Goal: Task Accomplishment & Management: Manage account settings

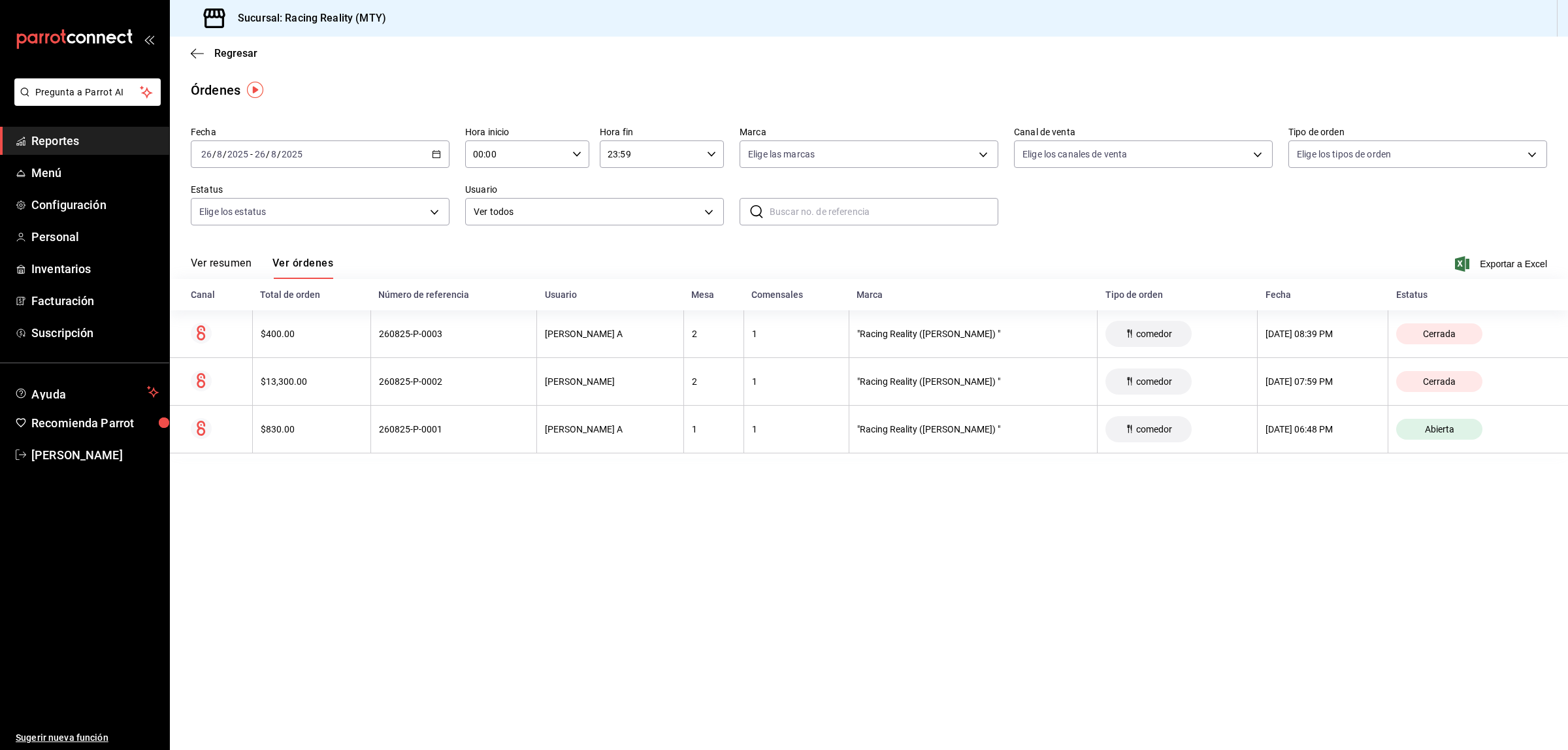
click at [84, 142] on span "Reportes" at bounding box center [95, 140] width 127 height 18
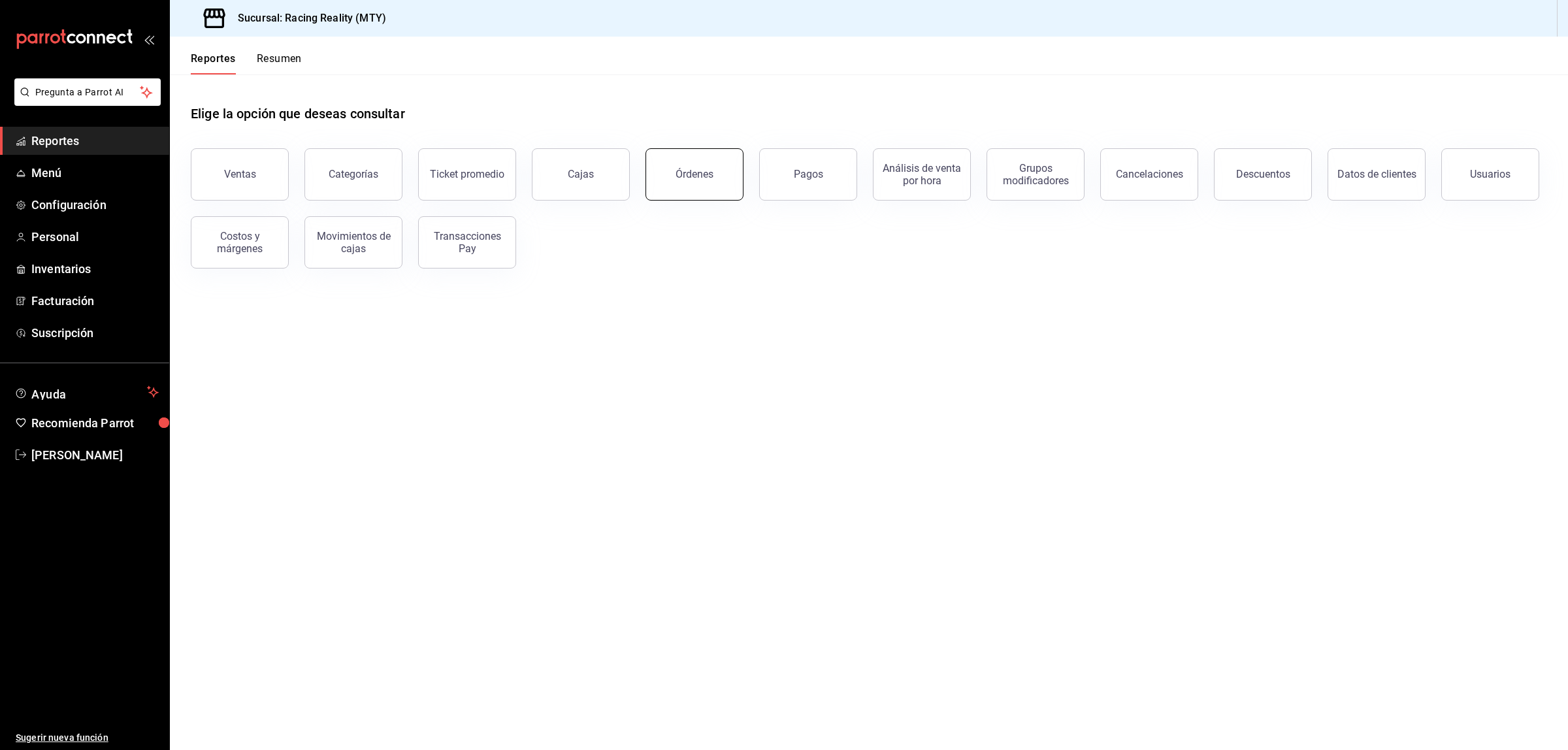
click at [701, 172] on div "Órdenes" at bounding box center [694, 174] width 38 height 12
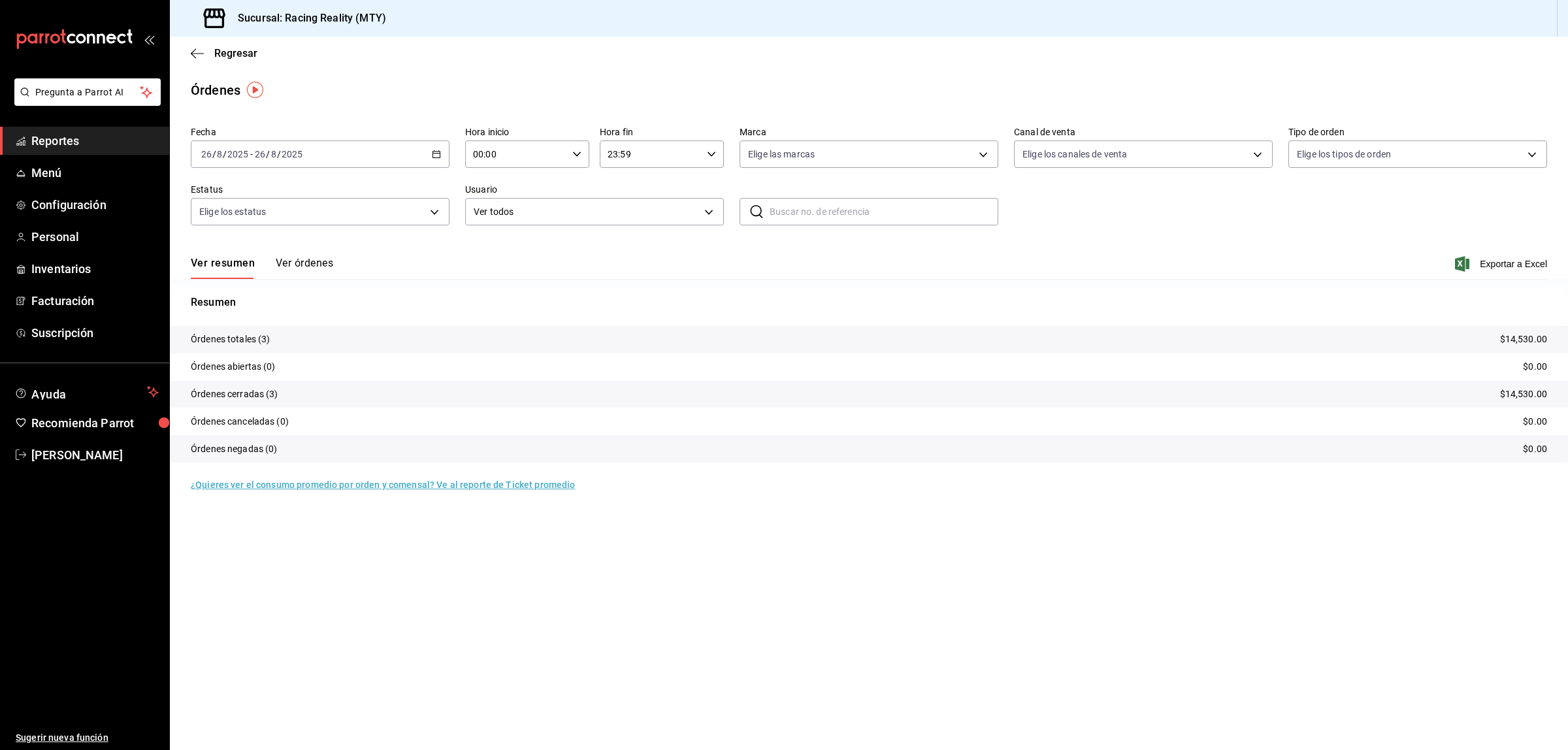
click at [321, 262] on button "Ver órdenes" at bounding box center [304, 268] width 57 height 22
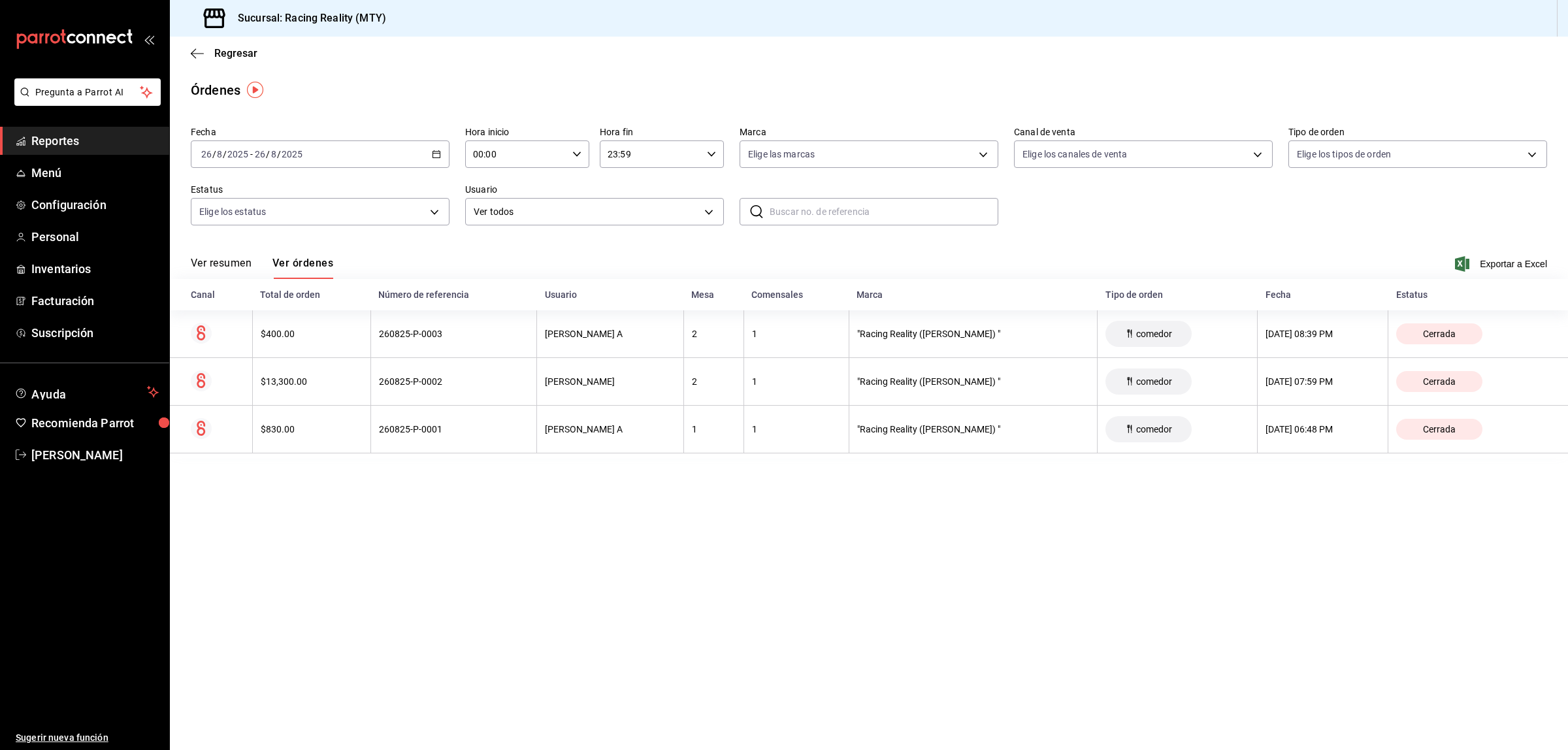
click at [415, 162] on div "2025-08-26 26 / 8 / 2025 - 2025-08-26 26 / 8 / 2025" at bounding box center [320, 154] width 258 height 27
click at [220, 196] on span "Hoy" at bounding box center [252, 193] width 101 height 14
click at [39, 173] on span "Menú" at bounding box center [95, 172] width 127 height 18
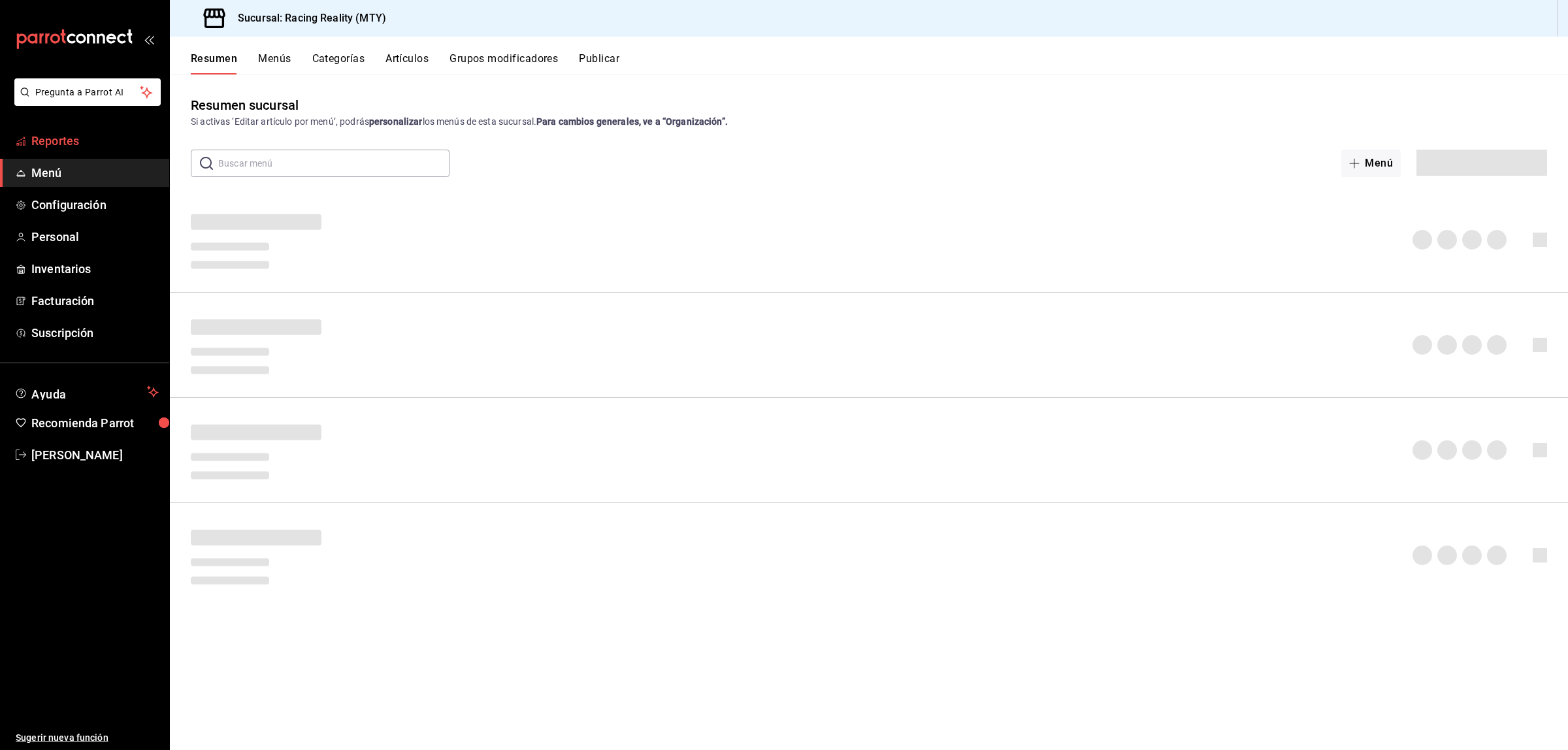
click at [52, 138] on span "Reportes" at bounding box center [95, 140] width 127 height 18
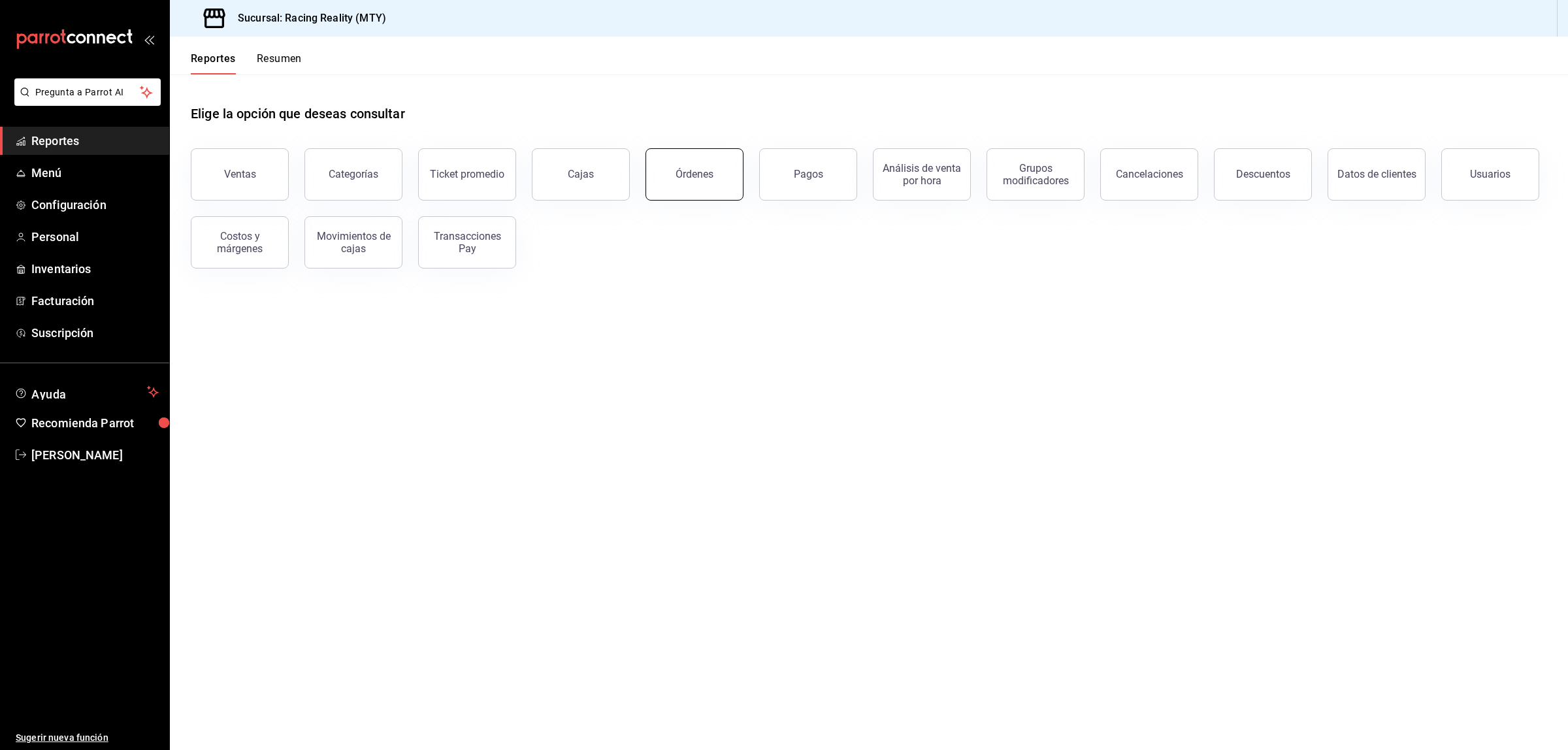
click at [683, 191] on button "Órdenes" at bounding box center [694, 174] width 98 height 52
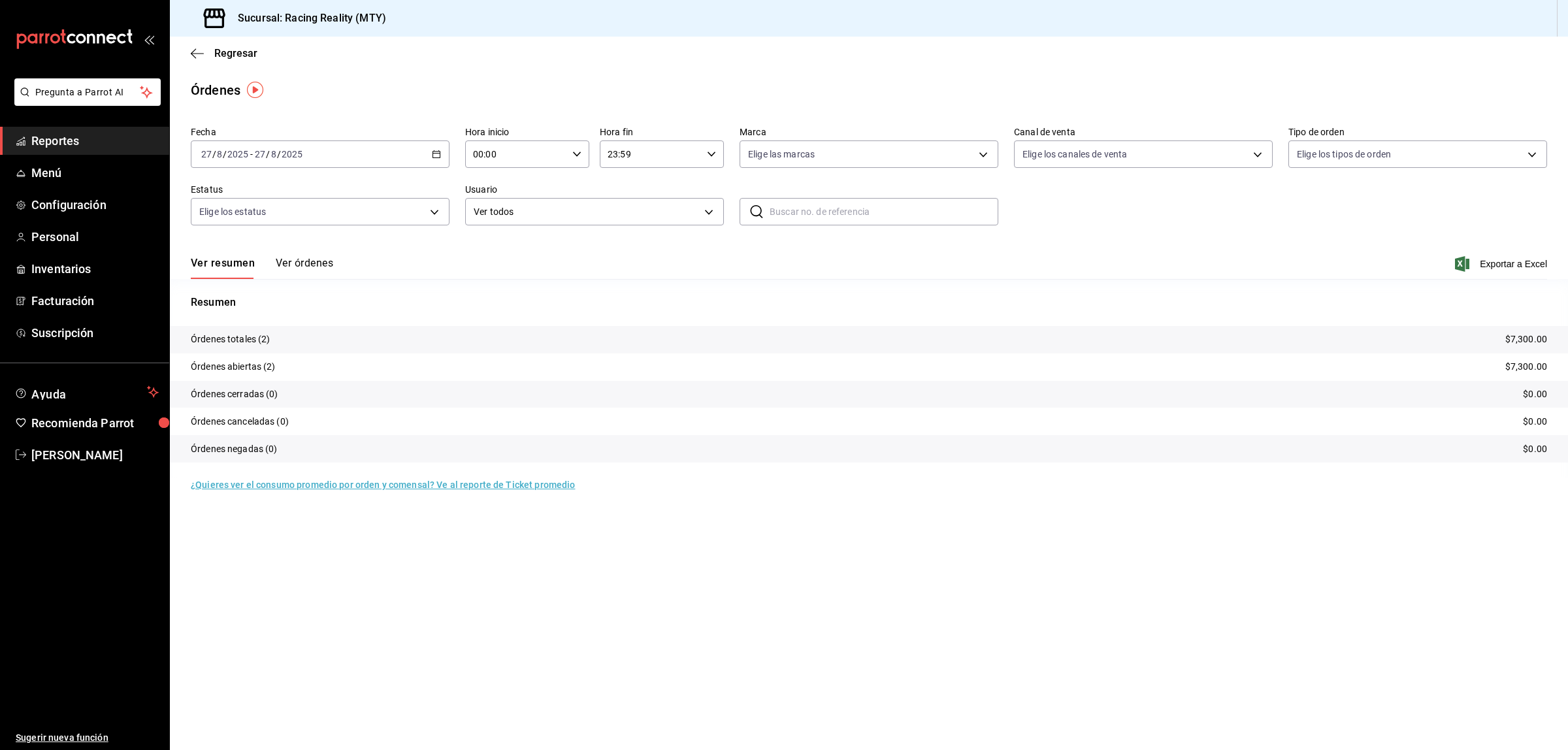
click at [292, 268] on button "Ver órdenes" at bounding box center [304, 268] width 57 height 22
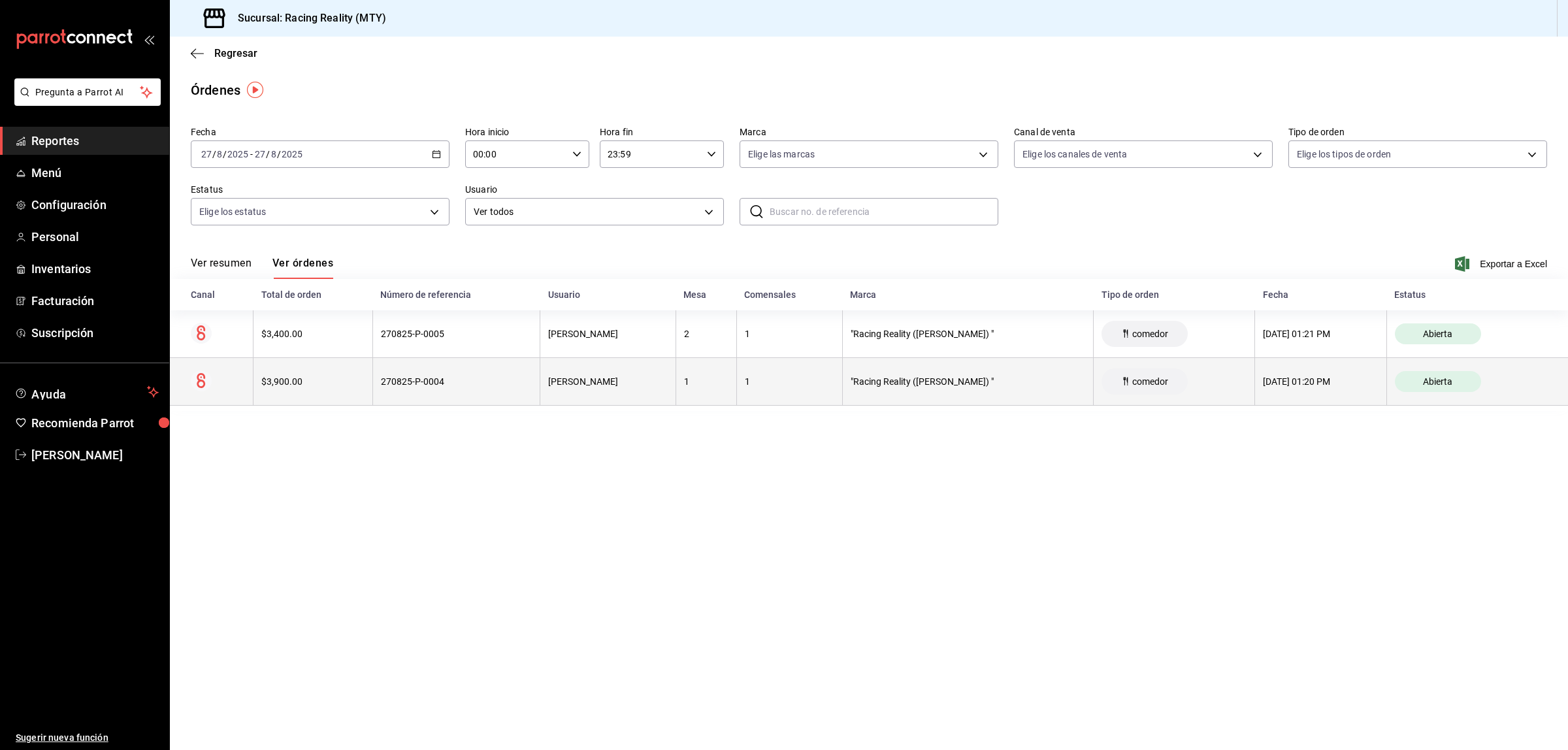
click at [296, 383] on div "$3,900.00" at bounding box center [313, 381] width 103 height 11
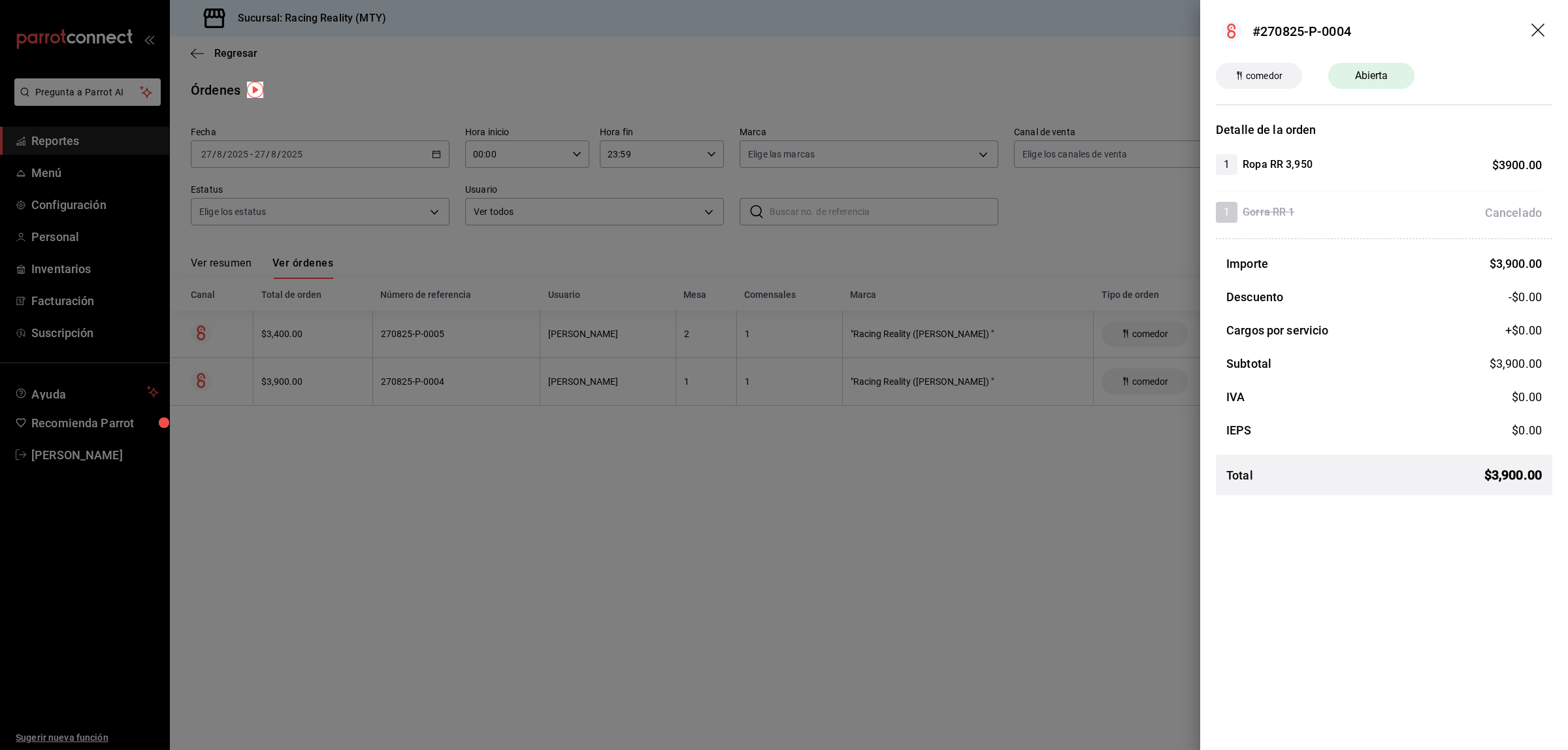
click at [583, 580] on div at bounding box center [784, 375] width 1568 height 750
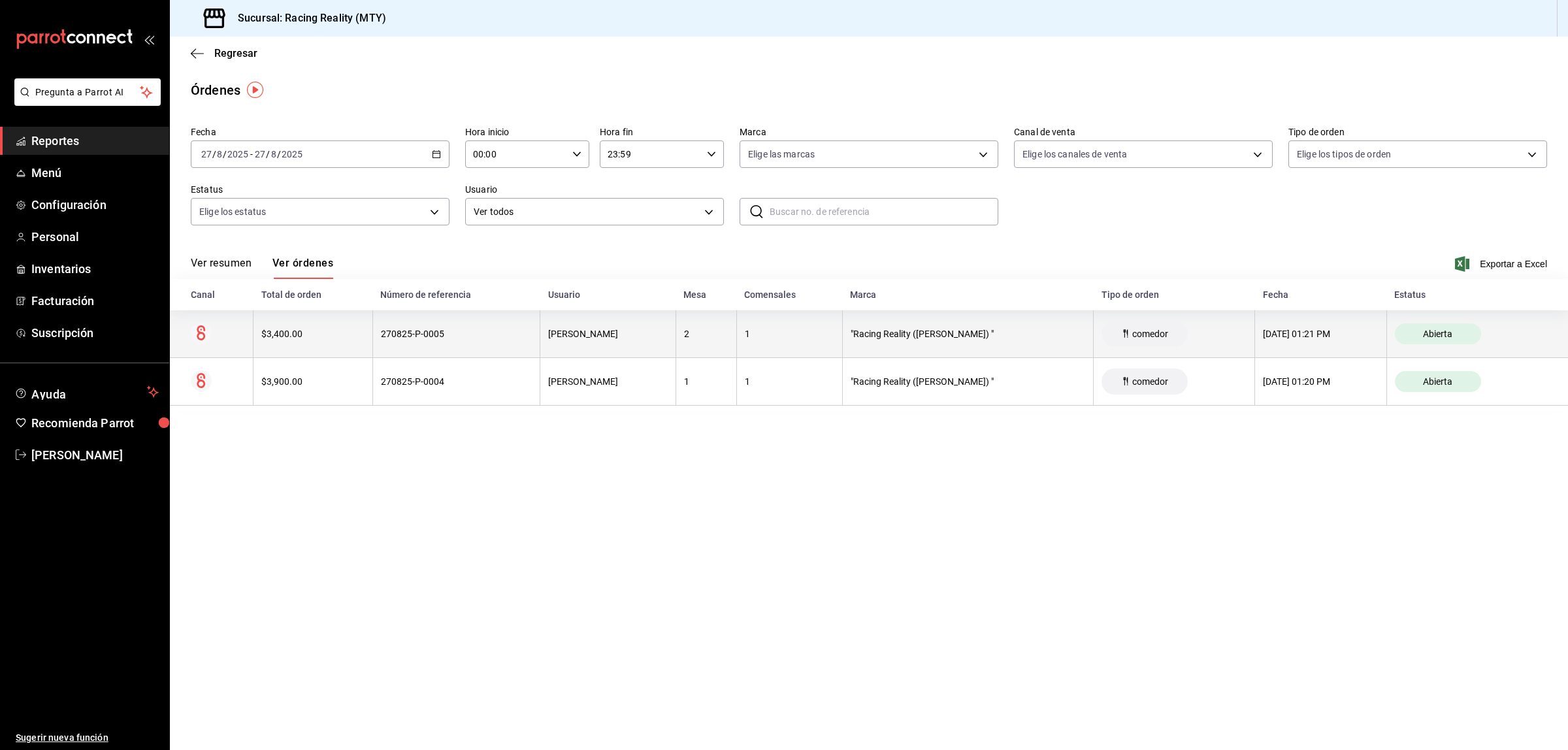
click at [281, 341] on th "$3,400.00" at bounding box center [313, 334] width 120 height 48
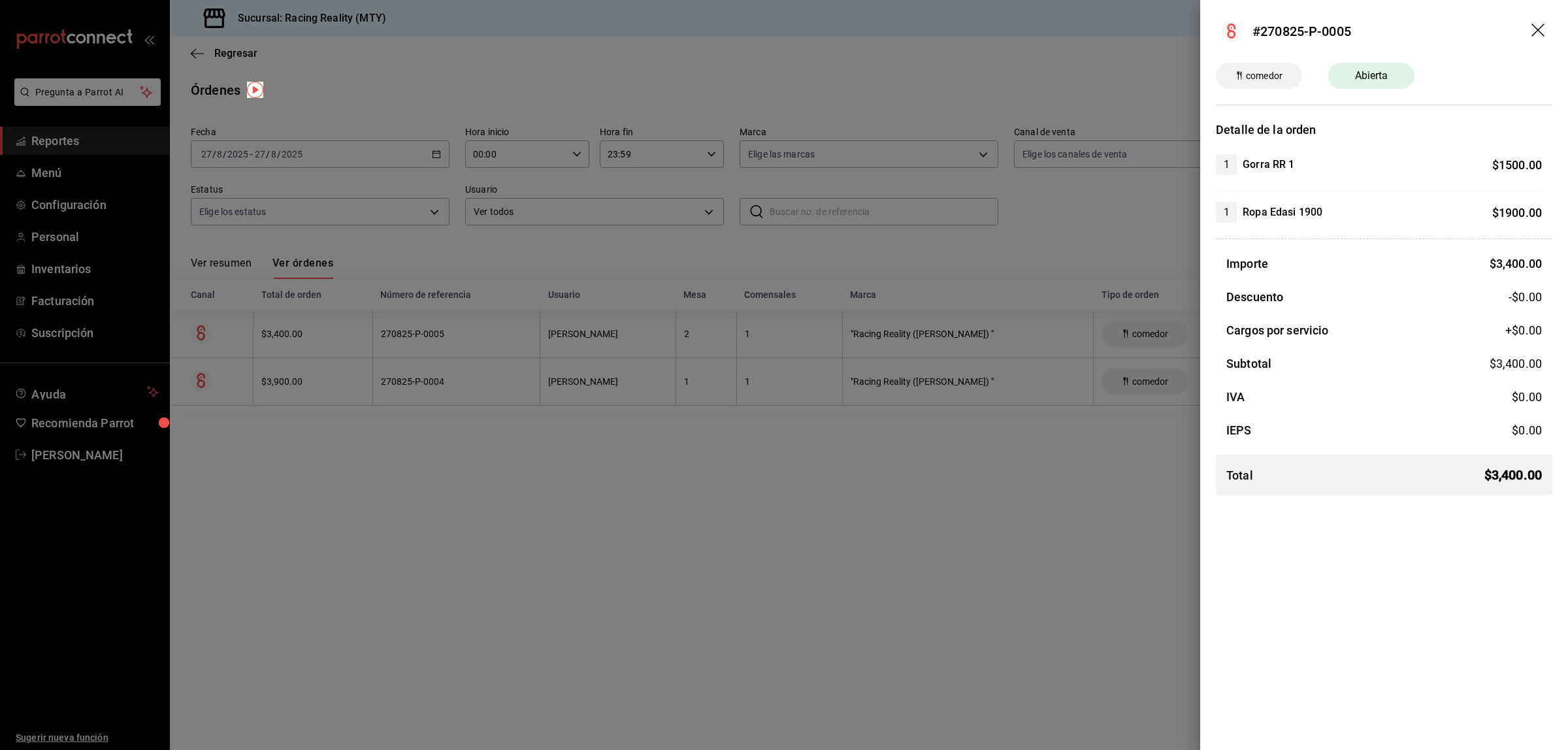
click at [875, 514] on div at bounding box center [784, 375] width 1568 height 750
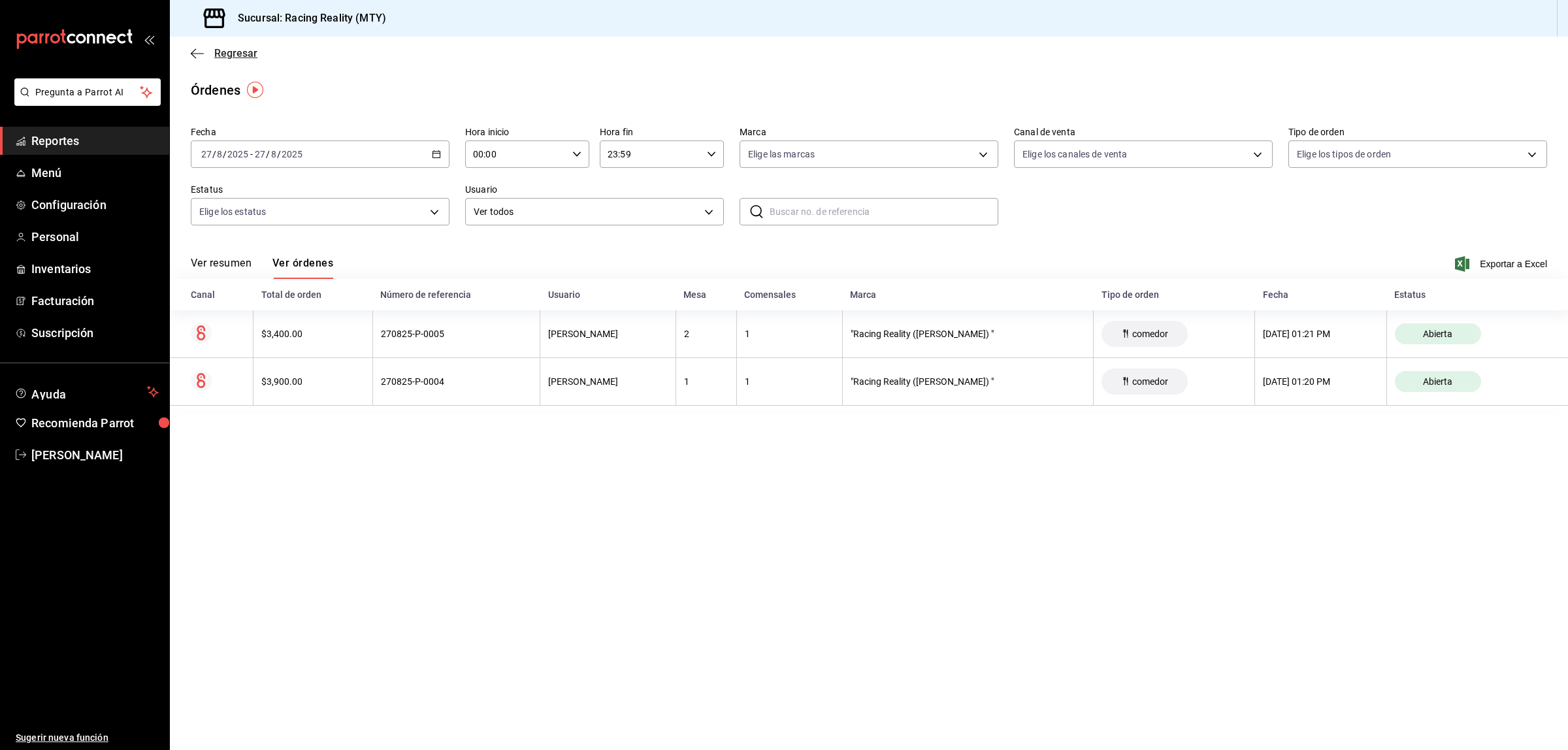
click at [206, 56] on span "Regresar" at bounding box center [224, 53] width 67 height 12
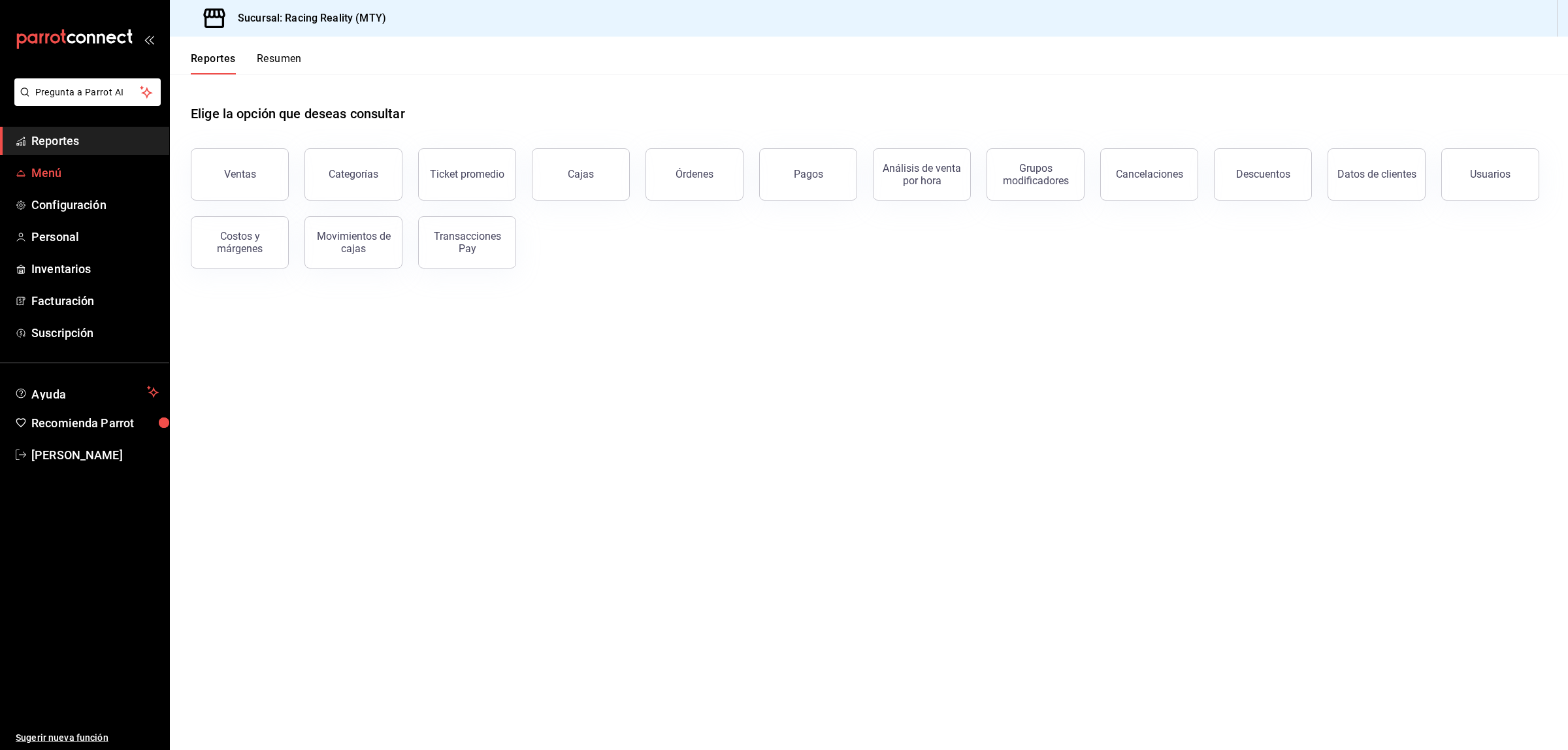
click at [38, 172] on span "Menú" at bounding box center [95, 172] width 127 height 18
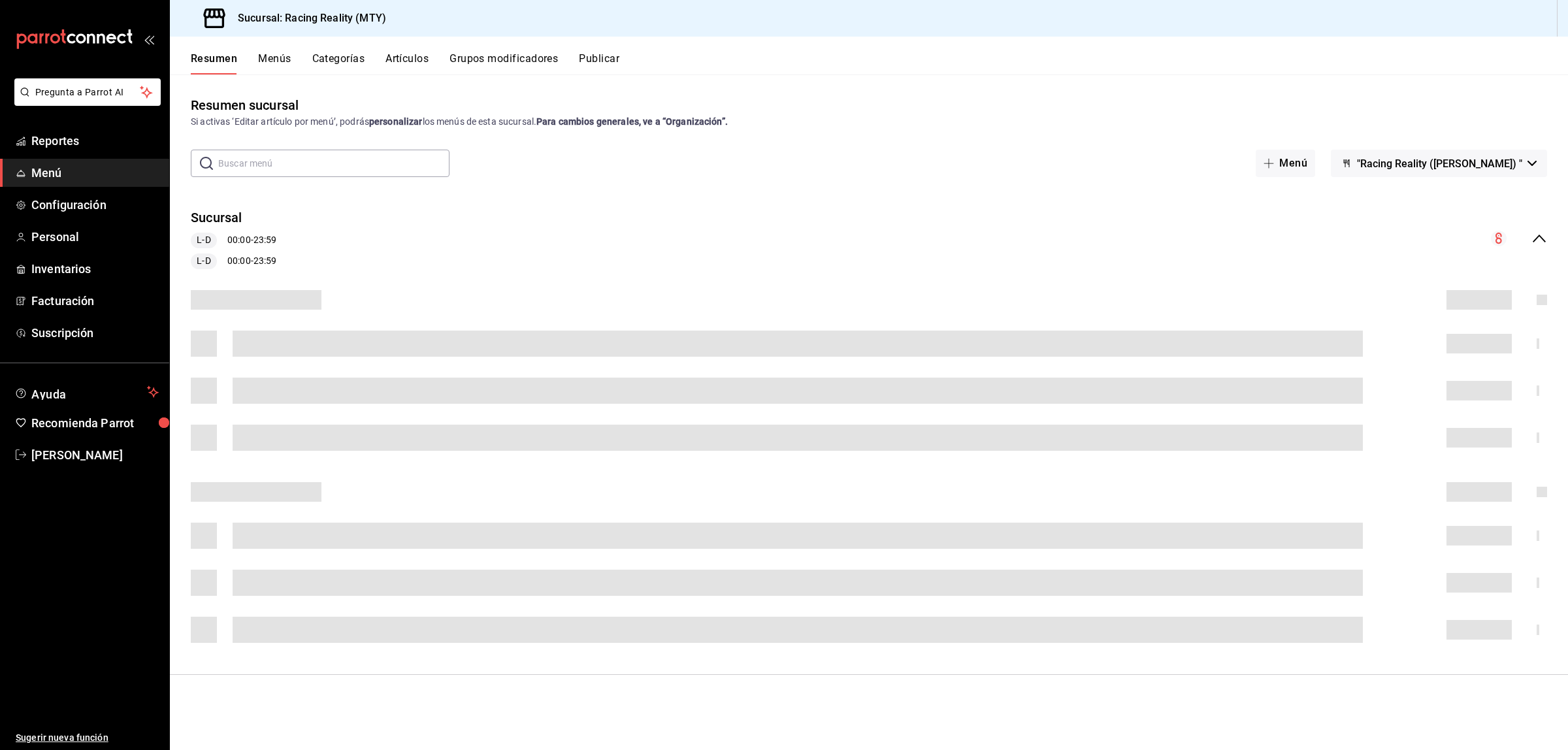
click at [407, 57] on button "Artículos" at bounding box center [407, 63] width 43 height 22
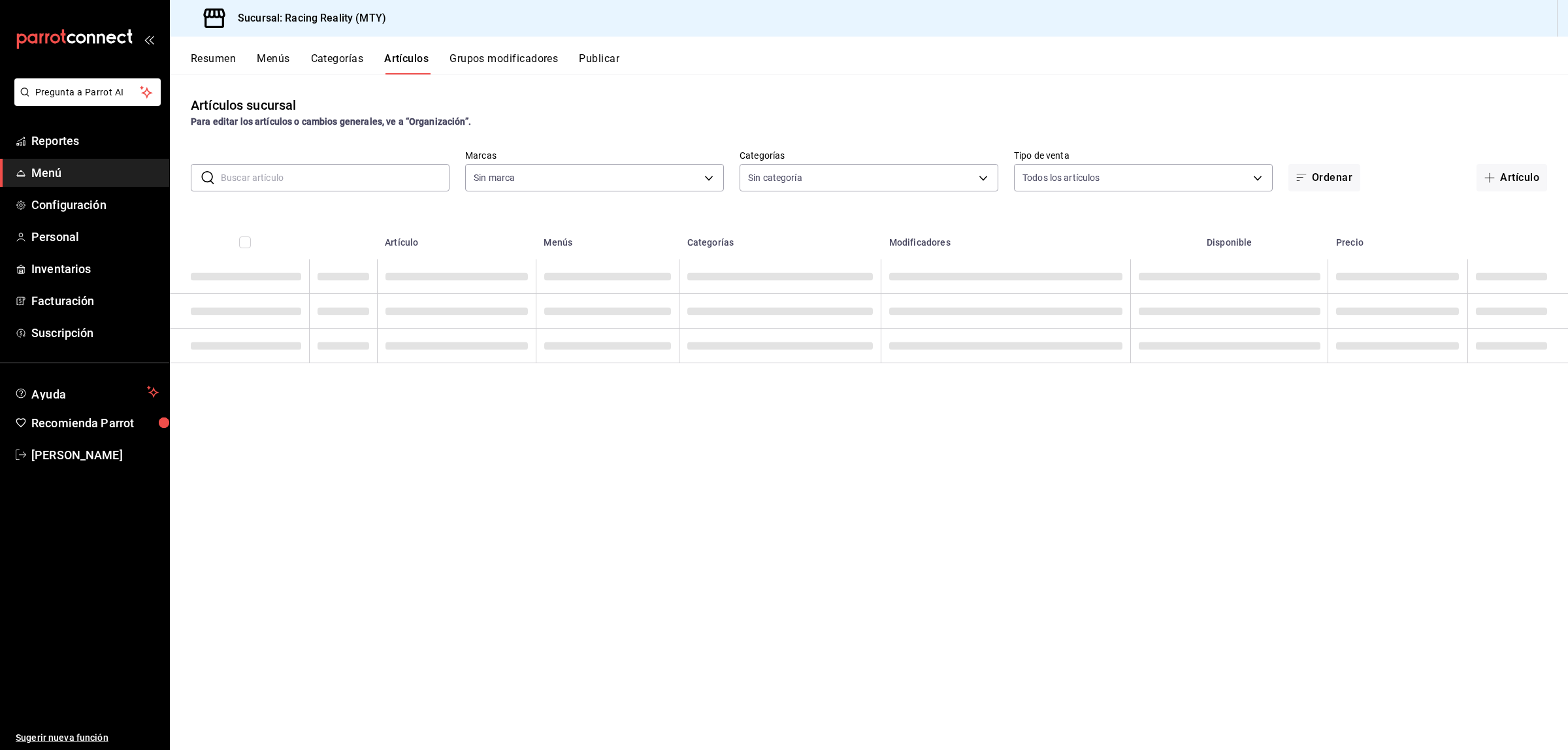
type input "bacd31c1-8415-48a9-a76c-50ea066b6713"
click at [391, 174] on input "text" at bounding box center [336, 177] width 229 height 26
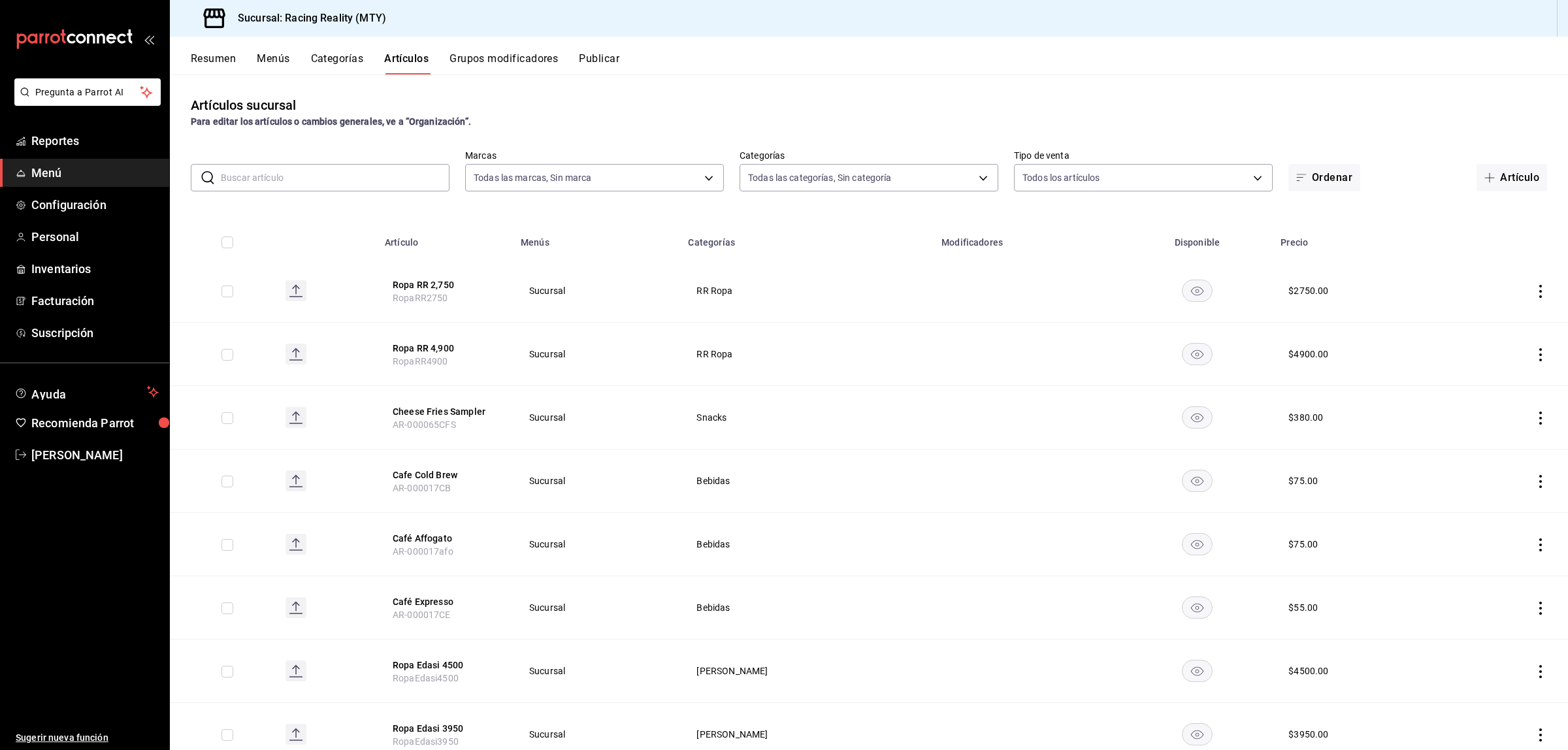
type input "3a614da3-0478-4e1c-be5f-a905868fd0ce,5e3939b2-05ff-48b5-8b63-5ac07012fd54,6f36b…"
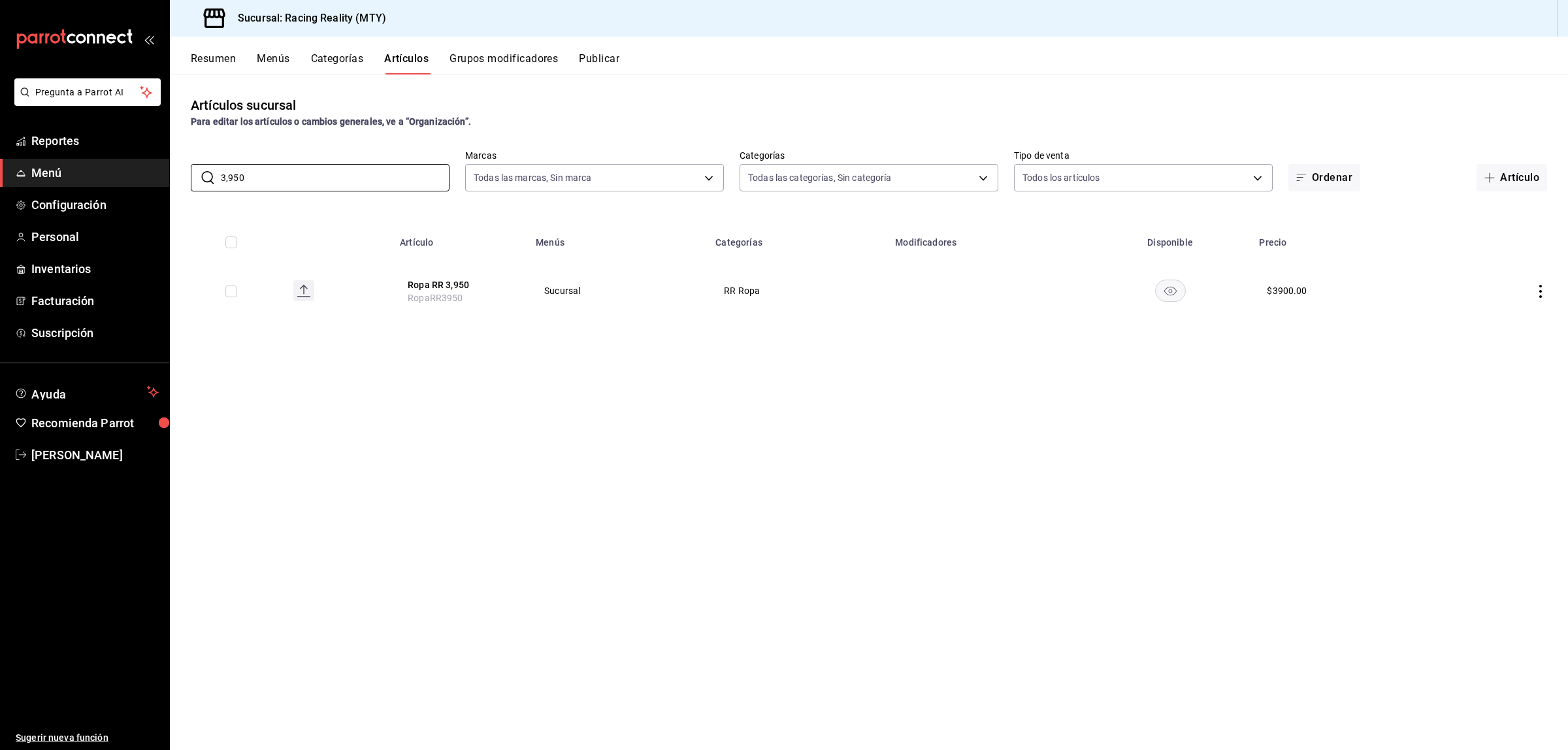
type input "3,950"
click at [1540, 289] on icon "actions" at bounding box center [1541, 291] width 3 height 13
click at [1490, 313] on li "Editar" at bounding box center [1490, 321] width 79 height 26
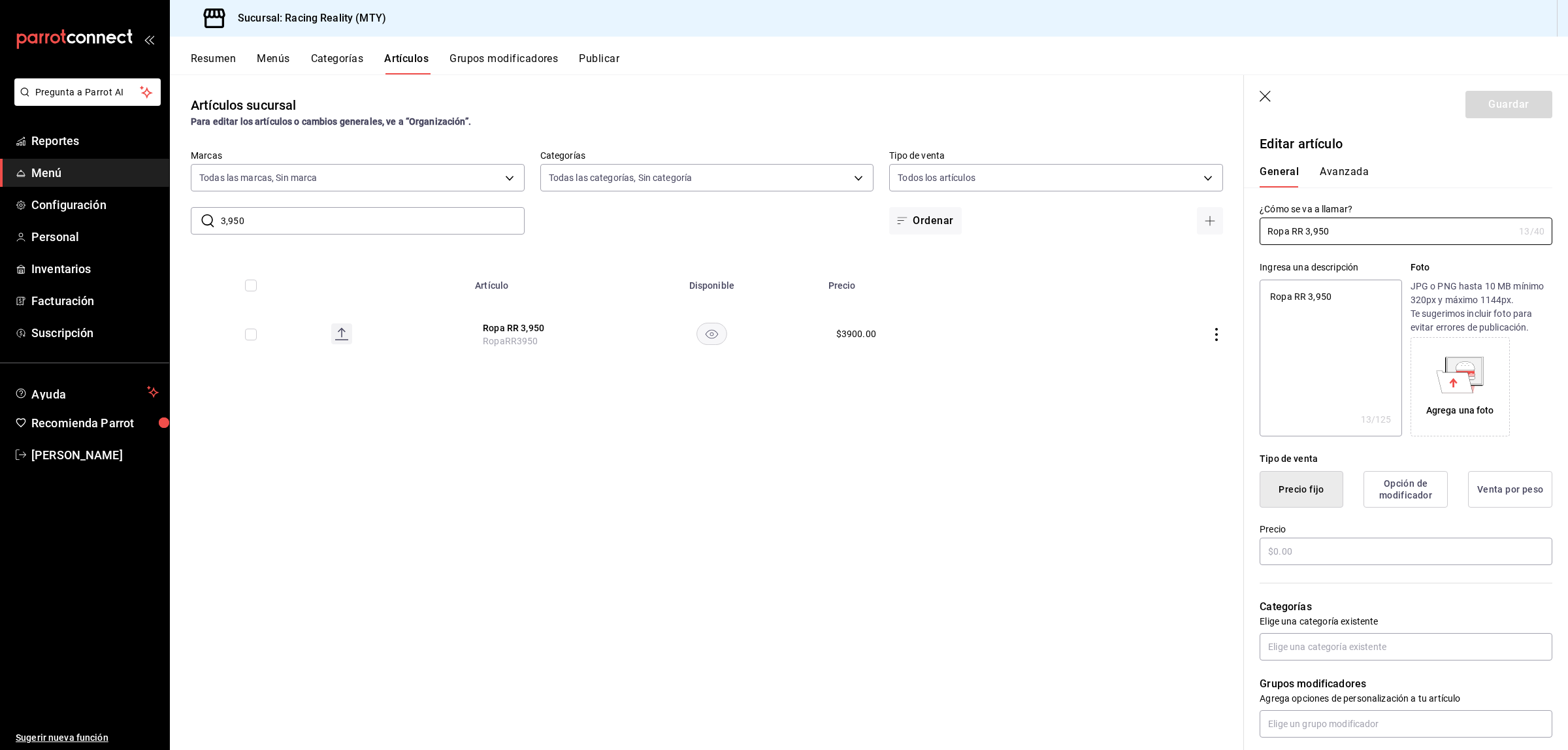
type textarea "x"
type input "$3900.00"
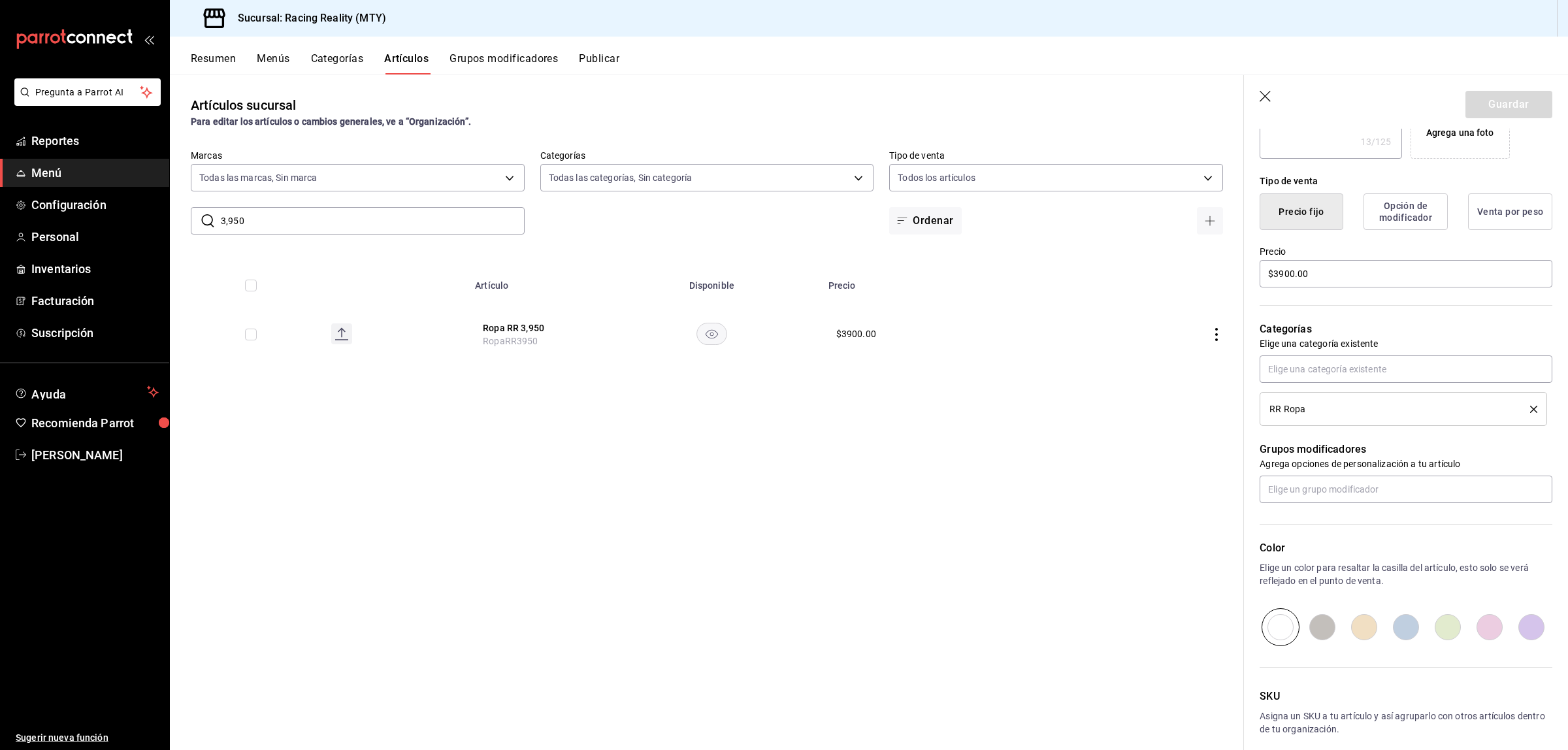
scroll to position [288, 0]
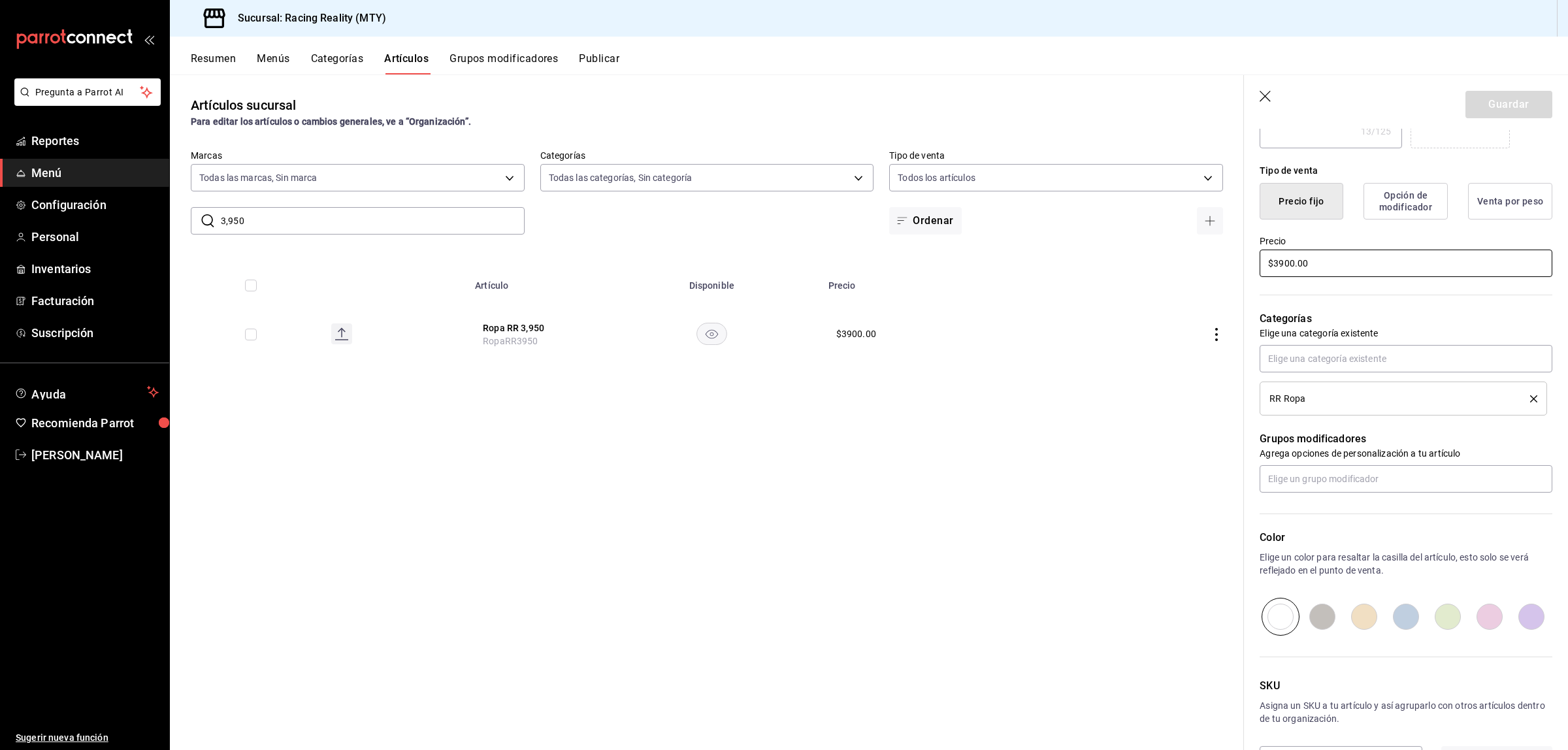
click at [1289, 266] on input "$3900.00" at bounding box center [1406, 263] width 293 height 27
type textarea "x"
type input "$390.00"
type textarea "x"
type input "$3950.00"
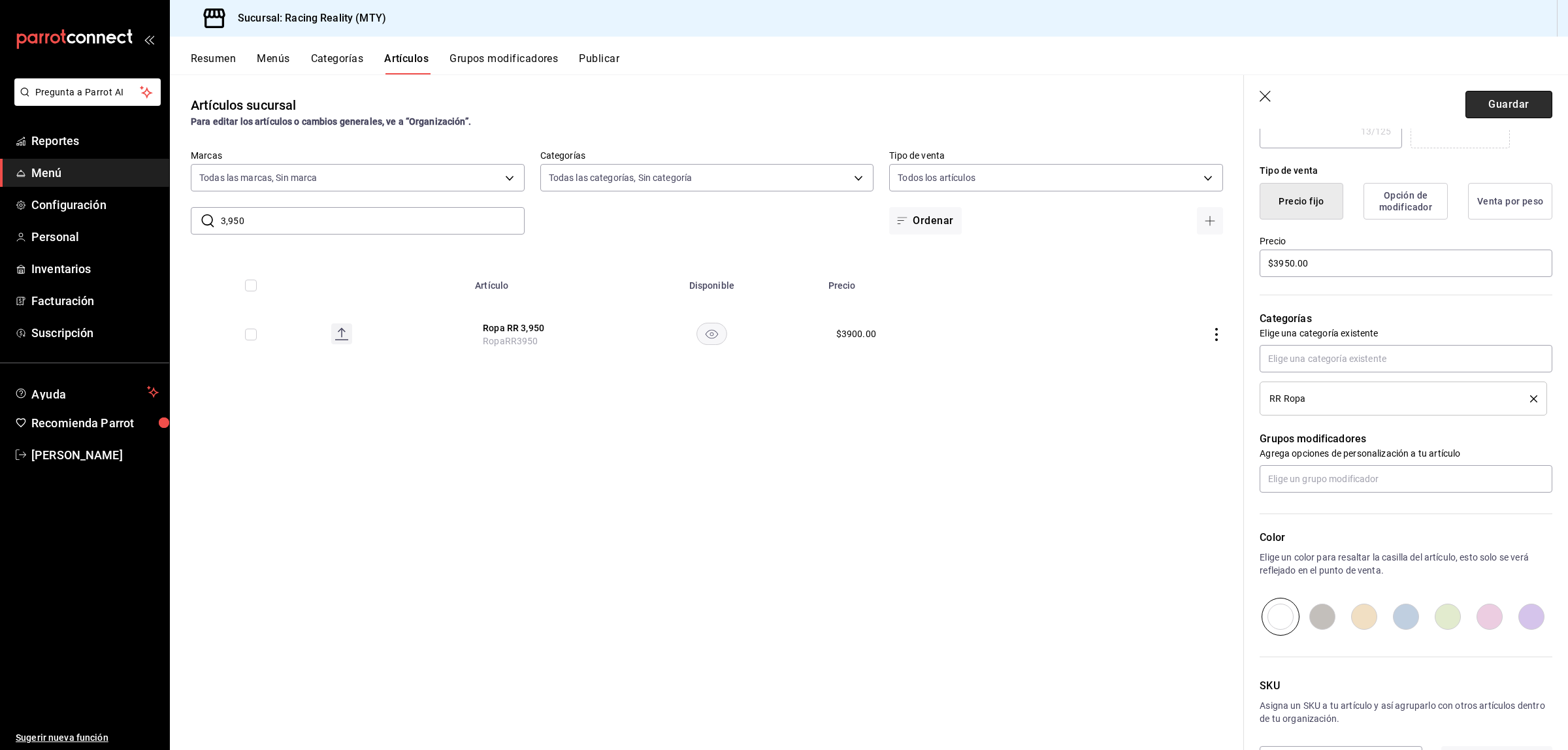
click at [1491, 113] on button "Guardar" at bounding box center [1509, 104] width 87 height 27
type textarea "x"
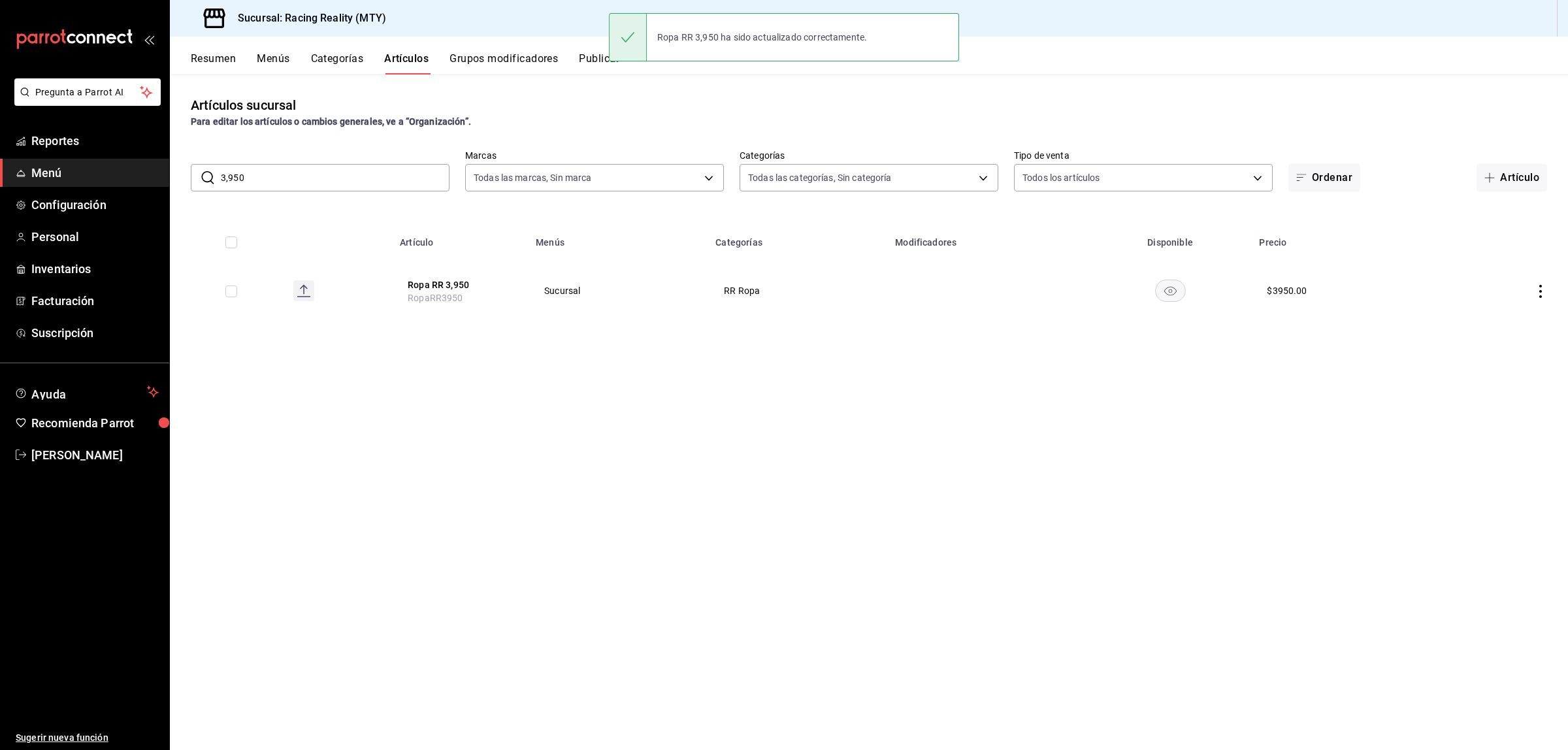
click at [827, 448] on div "Artículos sucursal Para editar los artículos o cambios generales, ve a “Organiz…" at bounding box center [869, 411] width 1398 height 675
click at [412, 64] on button "Artículos" at bounding box center [406, 63] width 44 height 22
click at [205, 59] on button "Resumen" at bounding box center [213, 63] width 45 height 22
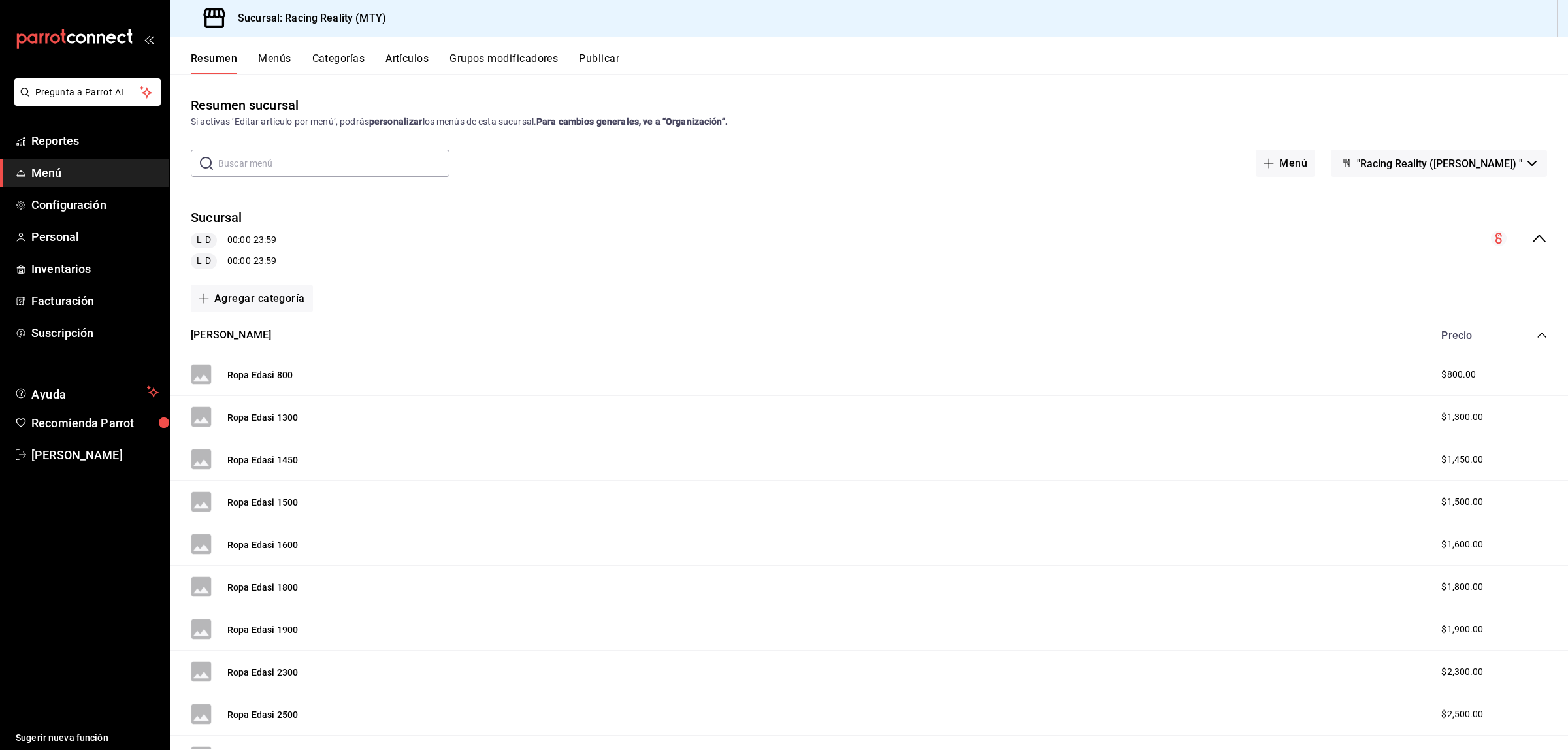
click at [230, 59] on button "Resumen" at bounding box center [214, 63] width 47 height 22
